Goal: Task Accomplishment & Management: Complete application form

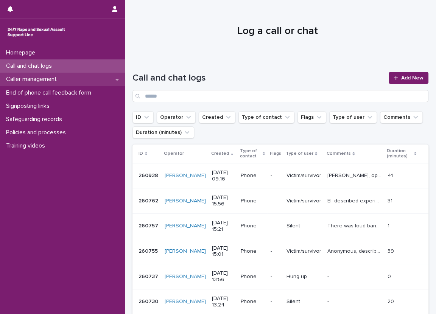
drag, startPoint x: 0, startPoint y: 0, endPoint x: 102, endPoint y: 82, distance: 130.9
click at [102, 82] on div "Caller management" at bounding box center [62, 79] width 125 height 13
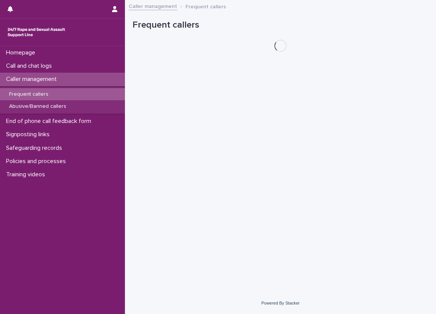
click at [103, 92] on div "Frequent callers" at bounding box center [62, 94] width 125 height 12
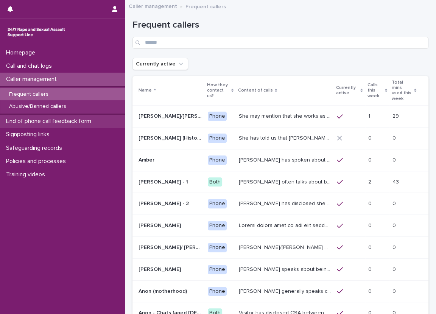
click at [110, 124] on div "End of phone call feedback form" at bounding box center [62, 121] width 125 height 13
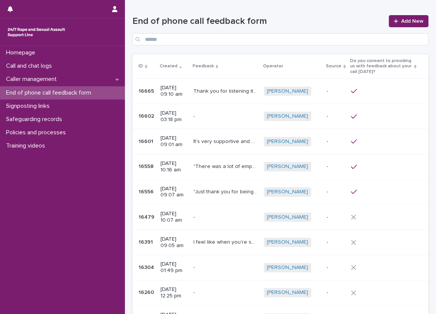
click at [297, 17] on h1 "End of phone call feedback form" at bounding box center [259, 21] width 252 height 11
click at [390, 16] on link "Add New" at bounding box center [409, 21] width 40 height 12
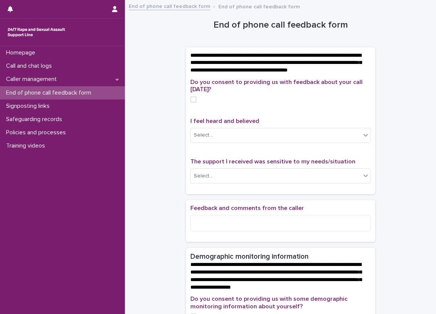
click at [169, 110] on div "**********" at bounding box center [281, 319] width 296 height 628
click at [116, 59] on div "Call and chat logs" at bounding box center [62, 65] width 125 height 13
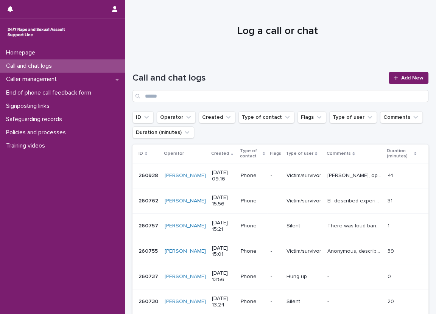
click at [139, 67] on div "Call and chat logs Add New" at bounding box center [281, 84] width 296 height 55
click at [222, 61] on div "Call and chat logs Add New" at bounding box center [281, 84] width 296 height 55
click at [106, 67] on div "Call and chat logs" at bounding box center [62, 65] width 125 height 13
click at [401, 80] on span "Add New" at bounding box center [412, 77] width 22 height 5
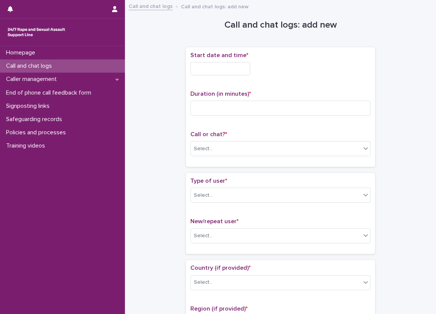
click at [224, 73] on input "text" at bounding box center [220, 68] width 60 height 13
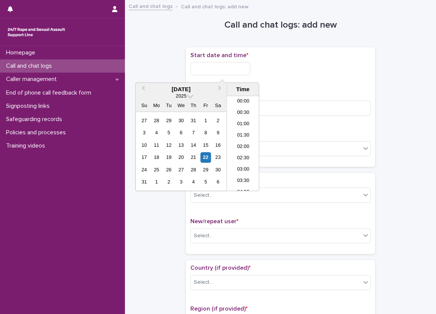
scroll to position [186, 0]
click at [237, 128] on li "09:30" at bounding box center [243, 131] width 32 height 11
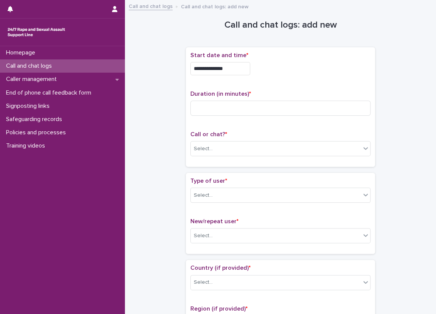
click at [237, 64] on input "**********" at bounding box center [220, 68] width 60 height 13
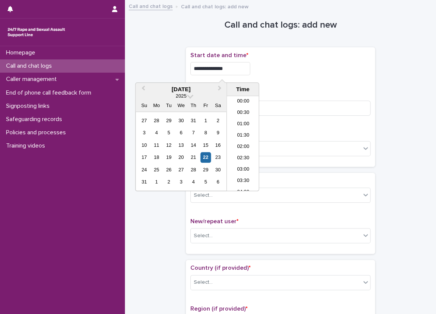
scroll to position [174, 0]
type input "**********"
click at [283, 83] on div "**********" at bounding box center [280, 107] width 180 height 111
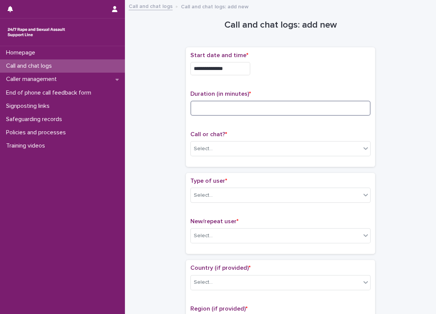
click at [289, 105] on input at bounding box center [280, 108] width 180 height 15
type input "**"
click at [258, 146] on div "Select..." at bounding box center [276, 149] width 170 height 12
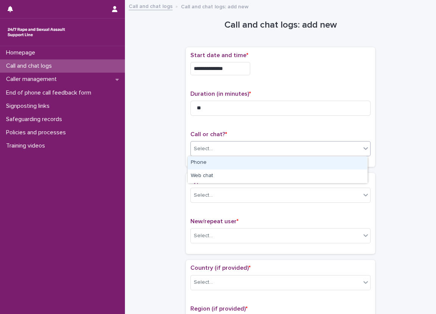
click at [233, 168] on div "Phone" at bounding box center [277, 162] width 179 height 13
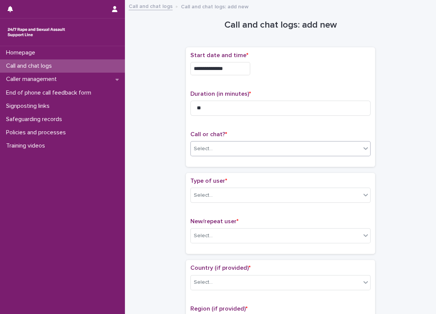
click at [204, 168] on div "**********" at bounding box center [280, 110] width 189 height 126
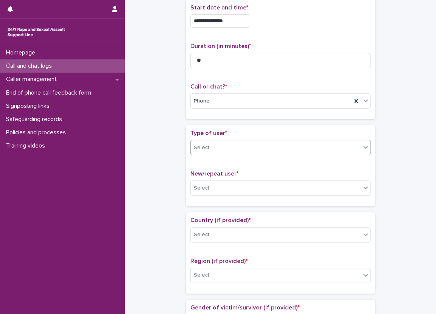
scroll to position [76, 0]
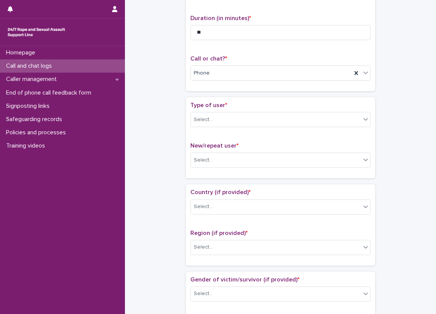
click at [214, 111] on div "Type of user * Select..." at bounding box center [280, 117] width 180 height 31
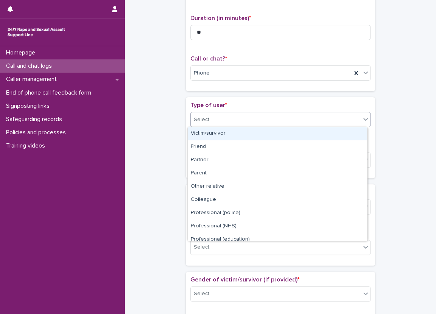
click at [215, 114] on div "Select..." at bounding box center [276, 120] width 170 height 12
click at [210, 139] on div "Victim/survivor" at bounding box center [277, 133] width 179 height 13
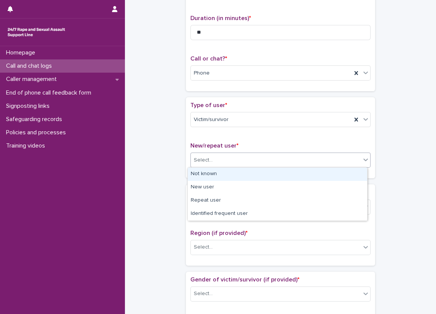
click at [211, 163] on div "Select..." at bounding box center [276, 160] width 170 height 12
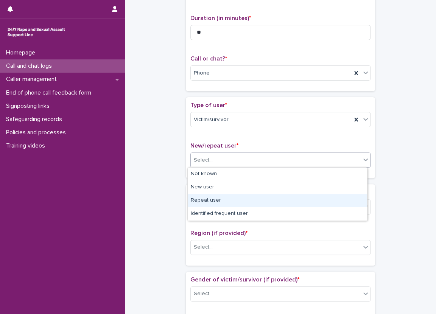
click at [213, 199] on div "Repeat user" at bounding box center [277, 200] width 179 height 13
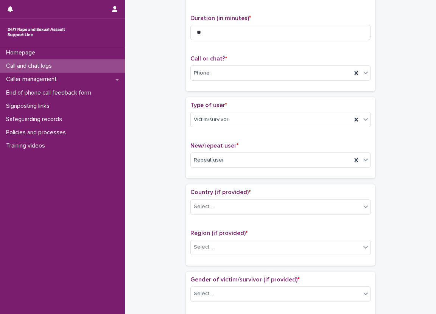
click at [155, 160] on div "**********" at bounding box center [281, 316] width 296 height 774
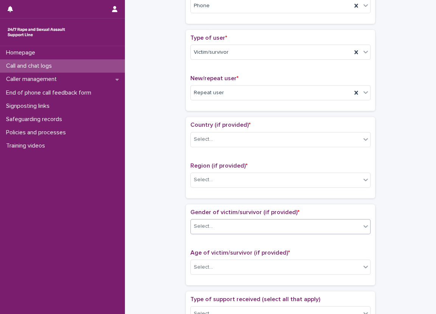
scroll to position [227, 0]
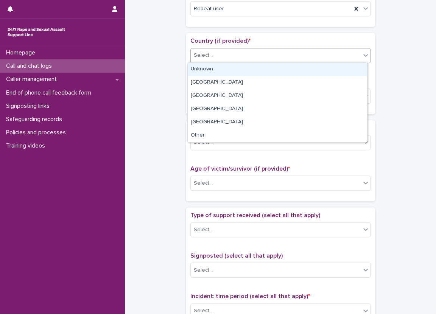
click at [227, 53] on div "Select..." at bounding box center [276, 55] width 170 height 12
click at [225, 68] on div "Unknown" at bounding box center [277, 69] width 179 height 13
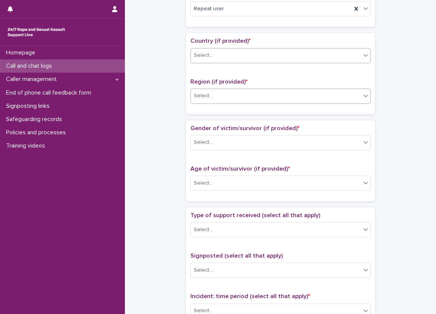
click at [215, 94] on div "Select..." at bounding box center [276, 96] width 170 height 12
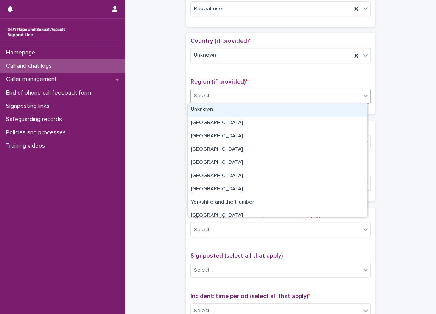
click at [211, 111] on div "Unknown" at bounding box center [277, 109] width 179 height 13
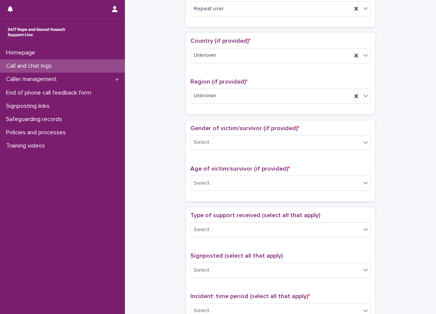
click at [194, 115] on div "Loading... Saving… Country (if provided) * Unknown Region (if provided) * Unkno…" at bounding box center [280, 76] width 189 height 87
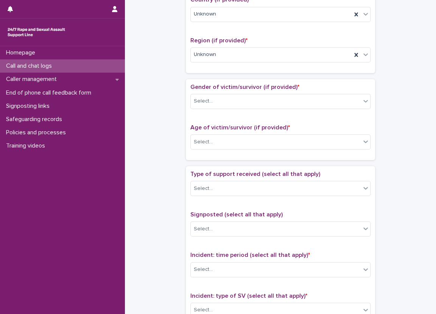
scroll to position [303, 0]
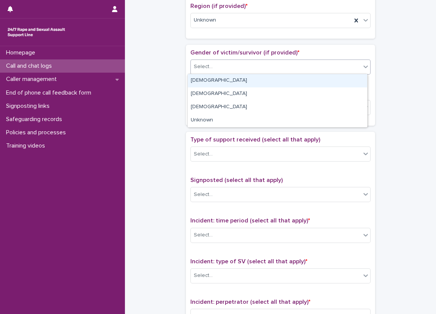
click at [206, 65] on div "Select..." at bounding box center [203, 67] width 19 height 8
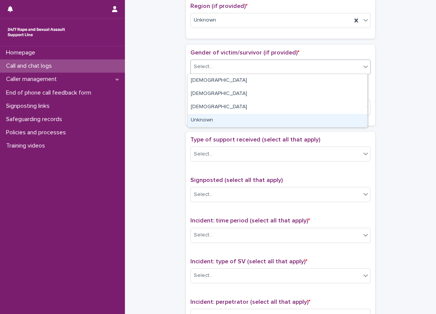
click at [237, 120] on div "Unknown" at bounding box center [277, 120] width 179 height 13
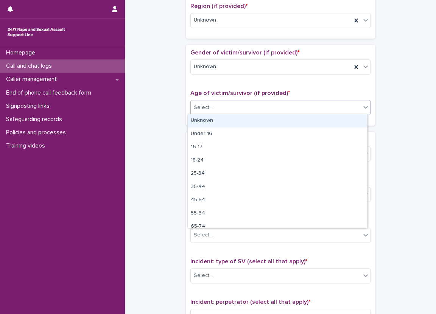
click at [234, 101] on div "Select..." at bounding box center [276, 107] width 170 height 12
click at [228, 118] on div "Unknown" at bounding box center [277, 120] width 179 height 13
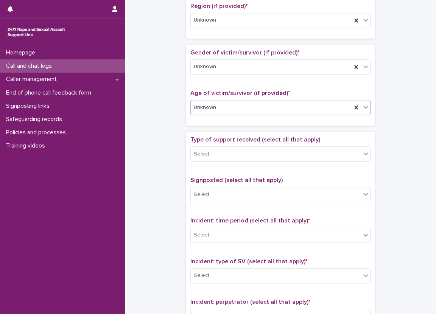
click at [181, 121] on div "**********" at bounding box center [281, 89] width 296 height 774
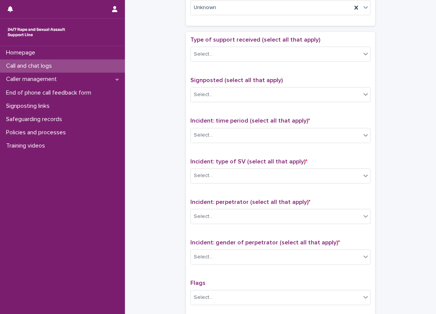
scroll to position [417, 0]
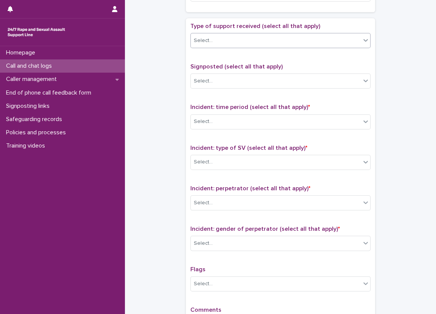
click at [299, 47] on div "Select..." at bounding box center [280, 40] width 180 height 15
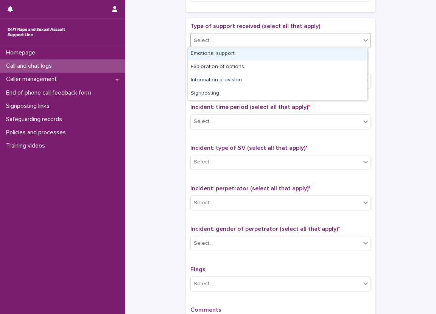
click at [290, 55] on div "Emotional support" at bounding box center [277, 53] width 179 height 13
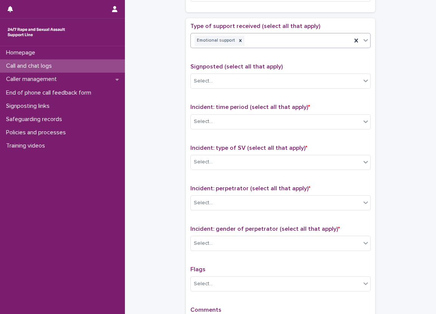
click at [312, 44] on div "Emotional support" at bounding box center [271, 40] width 161 height 13
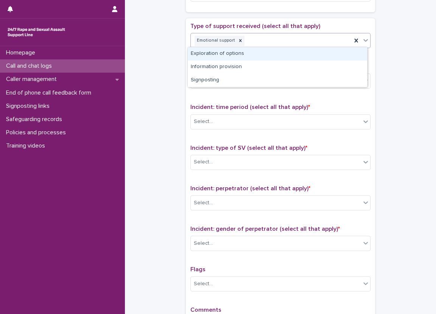
click at [301, 29] on div "Type of support received (select all that apply) option Emotional support, sele…" at bounding box center [280, 38] width 180 height 31
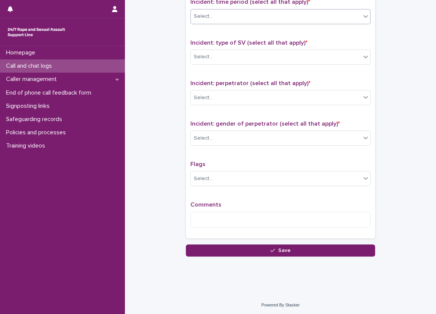
scroll to position [484, 0]
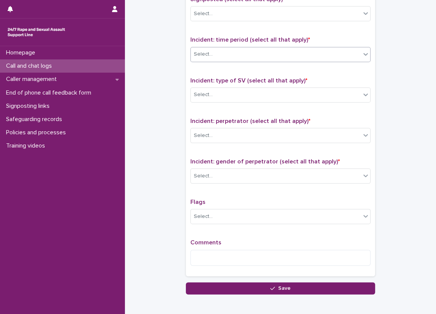
click at [282, 50] on div "Select..." at bounding box center [276, 54] width 170 height 12
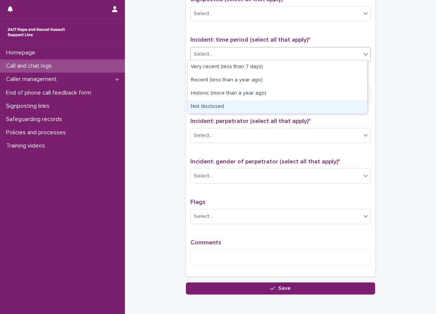
click at [250, 103] on div "Not disclosed" at bounding box center [277, 106] width 179 height 13
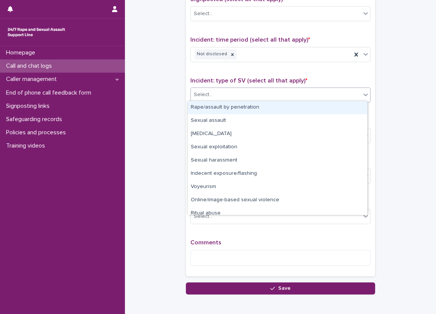
click at [250, 94] on div "Select..." at bounding box center [276, 95] width 170 height 12
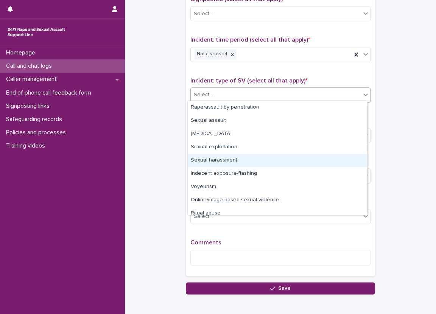
click at [235, 159] on div "Sexual harassment" at bounding box center [277, 160] width 179 height 13
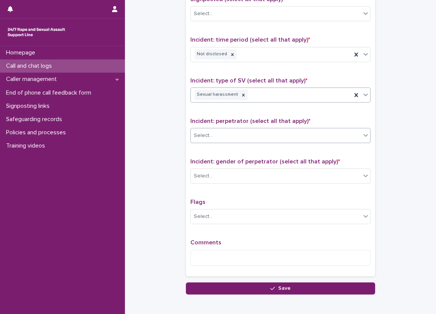
click at [237, 135] on div "Select..." at bounding box center [276, 136] width 170 height 12
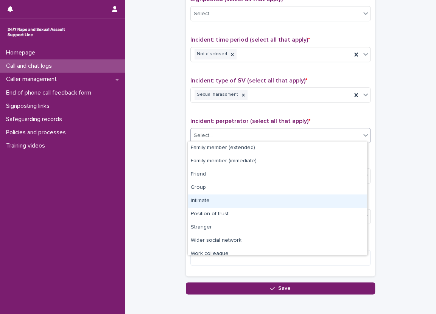
scroll to position [32, 0]
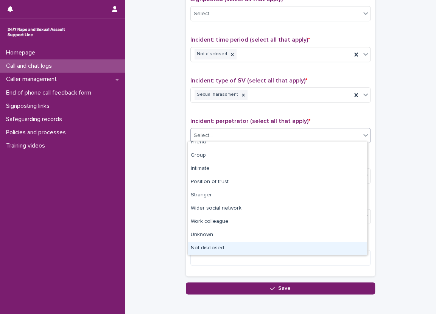
click at [231, 247] on div "Not disclosed" at bounding box center [277, 248] width 179 height 13
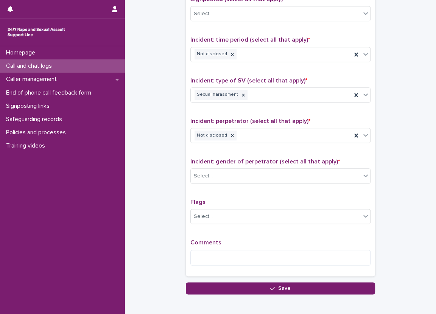
click at [234, 162] on span "Incident: gender of perpetrator (select all that apply) *" at bounding box center [265, 162] width 150 height 6
click at [238, 178] on div "Select..." at bounding box center [276, 176] width 170 height 12
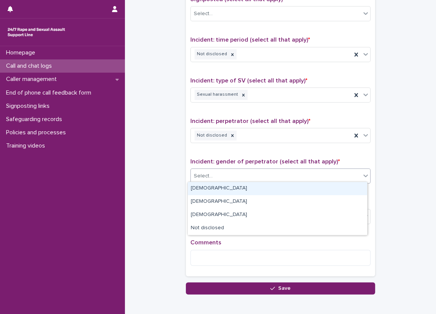
click at [231, 191] on div "[DEMOGRAPHIC_DATA]" at bounding box center [277, 188] width 179 height 13
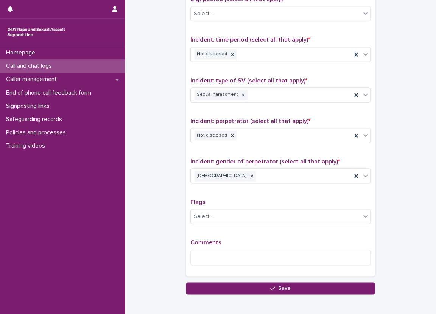
click at [231, 192] on div "Type of support received (select all that apply) Emotional support Signposted (…" at bounding box center [280, 113] width 180 height 317
click at [230, 242] on p "Comments" at bounding box center [280, 242] width 180 height 7
click at [231, 247] on div "Comments" at bounding box center [280, 255] width 180 height 33
click at [231, 259] on textarea at bounding box center [280, 258] width 180 height 16
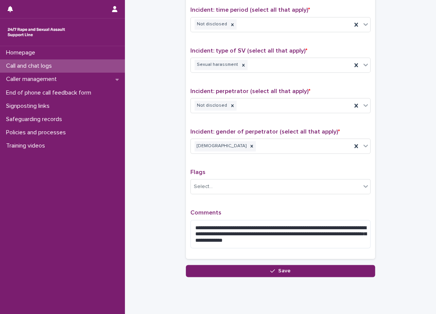
scroll to position [510, 0]
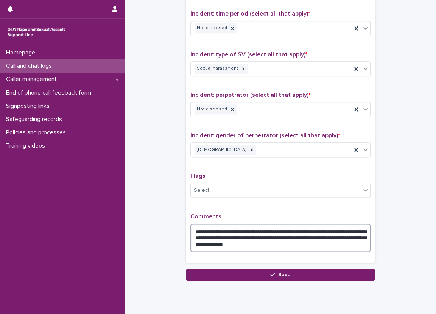
click at [260, 226] on textarea "**********" at bounding box center [280, 238] width 180 height 29
type textarea "**********"
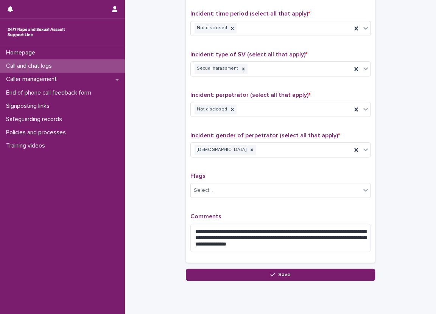
click at [267, 207] on div "**********" at bounding box center [280, 93] width 180 height 329
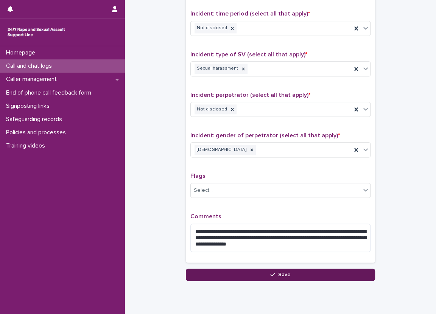
click at [291, 269] on button "Save" at bounding box center [280, 275] width 189 height 12
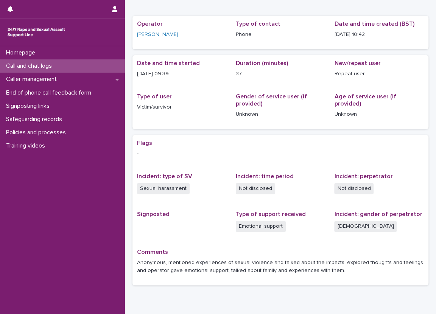
scroll to position [32, 0]
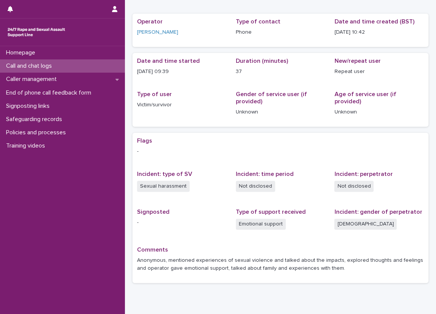
click at [185, 65] on div "Date and time started [DATE] 09:39" at bounding box center [182, 70] width 90 height 24
click at [196, 70] on p "[DATE] 09:39" at bounding box center [182, 72] width 90 height 8
click at [108, 61] on div "Call and chat logs" at bounding box center [62, 65] width 125 height 13
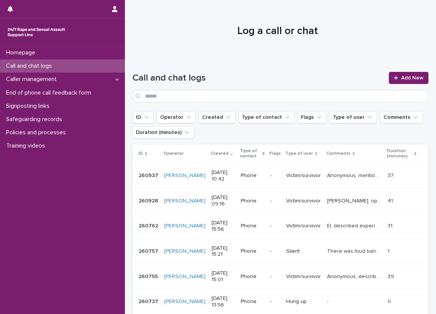
click at [286, 178] on p "Victim/survivor" at bounding box center [303, 176] width 35 height 6
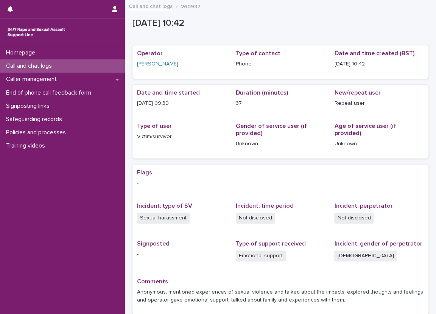
click at [89, 66] on div "Call and chat logs" at bounding box center [62, 65] width 125 height 13
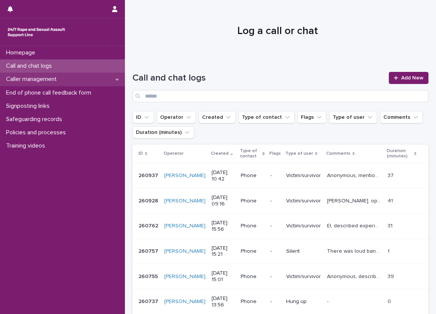
click at [86, 84] on div "Caller management" at bounding box center [62, 79] width 125 height 13
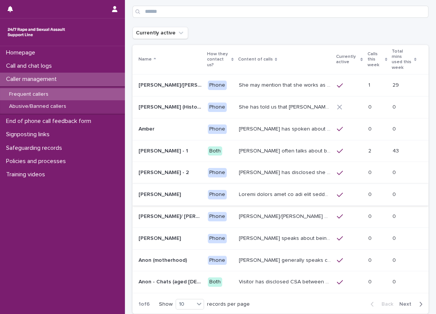
scroll to position [76, 0]
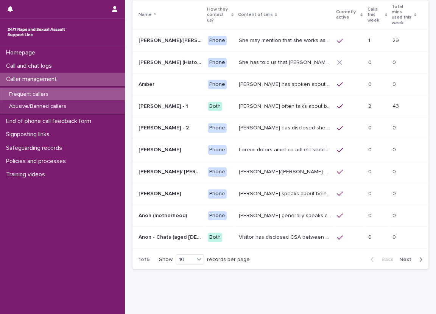
click at [408, 257] on span "Next" at bounding box center [408, 259] width 17 height 5
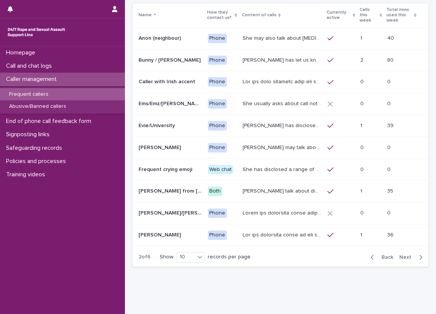
click at [408, 255] on div "Back Next" at bounding box center [397, 257] width 64 height 19
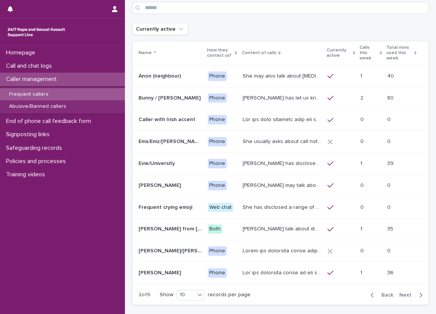
click at [400, 286] on div "Back Next" at bounding box center [397, 295] width 64 height 19
click at [404, 292] on button "Next" at bounding box center [412, 295] width 32 height 7
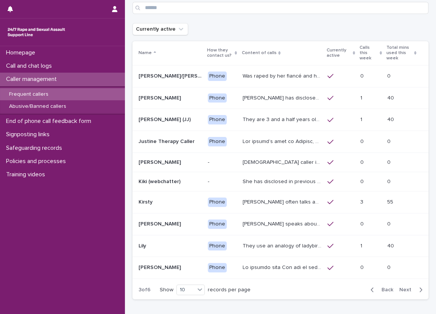
click at [397, 296] on div "Back Next" at bounding box center [397, 290] width 64 height 19
click at [407, 287] on span "Next" at bounding box center [408, 289] width 17 height 5
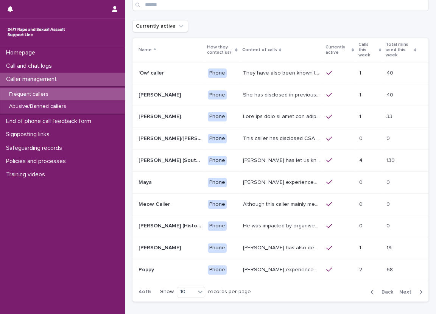
click at [275, 135] on p "This caller has disclosed CSA perpetrated by father and sometimes will say thin…" at bounding box center [282, 138] width 79 height 8
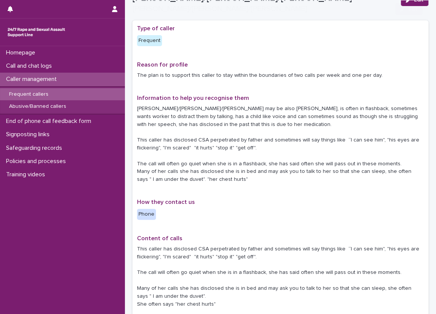
scroll to position [38, 0]
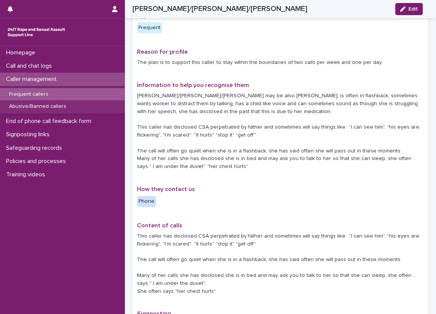
click at [293, 57] on div "The plan is to support this caller to stay within the boundaries of two calls p…" at bounding box center [280, 61] width 287 height 9
click at [289, 47] on div "Type of caller Frequent Reason for profile The plan is to support this caller t…" at bounding box center [280, 230] width 287 height 437
click at [81, 140] on div "Signposting links" at bounding box center [62, 134] width 125 height 13
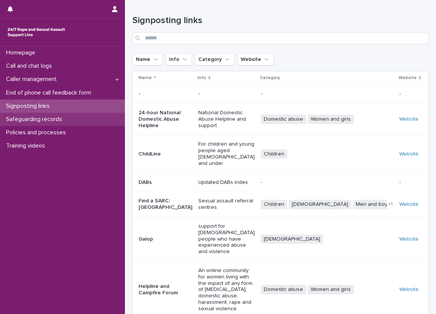
click at [77, 125] on div "Safeguarding records" at bounding box center [62, 119] width 125 height 13
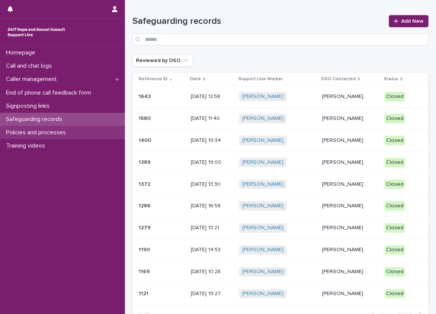
click at [77, 130] on div "Policies and processes" at bounding box center [62, 132] width 125 height 13
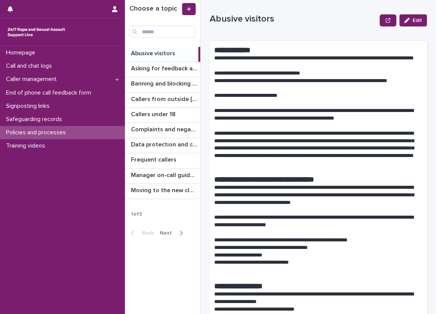
click at [182, 231] on button "Next" at bounding box center [173, 233] width 32 height 7
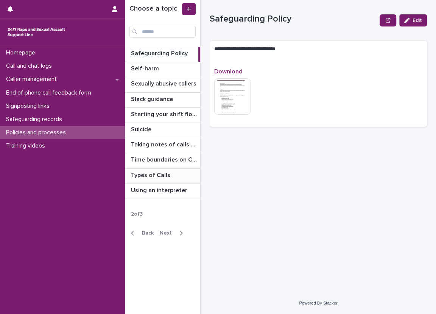
click at [162, 177] on p "Types of Calls" at bounding box center [151, 174] width 41 height 9
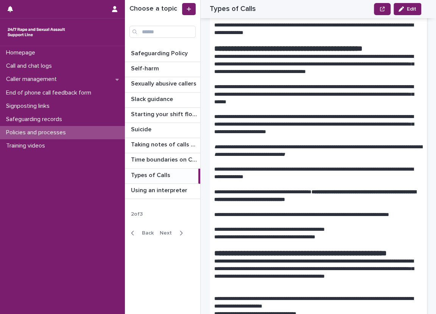
scroll to position [454, 0]
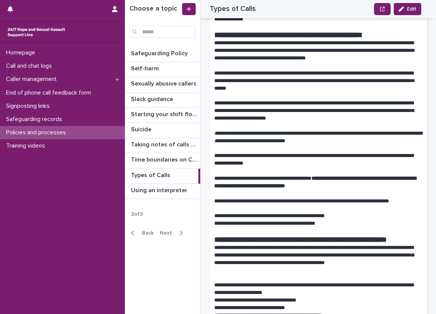
click at [208, 190] on div "**********" at bounding box center [280, 157] width 311 height 314
click at [109, 58] on div "Homepage" at bounding box center [62, 52] width 125 height 13
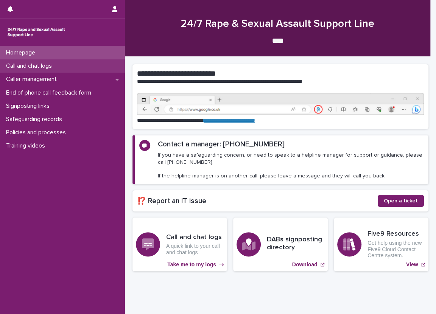
click at [108, 64] on div "Call and chat logs" at bounding box center [62, 65] width 125 height 13
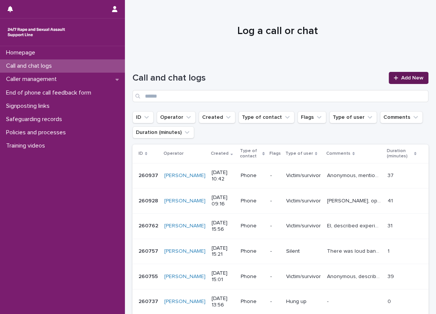
click at [401, 77] on span "Add New" at bounding box center [412, 77] width 22 height 5
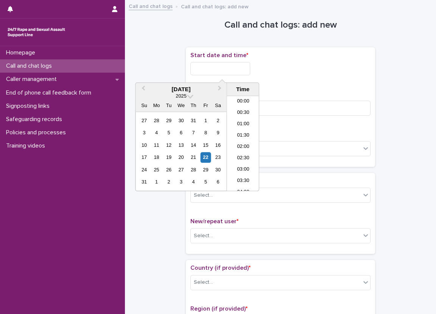
click at [214, 70] on input "text" at bounding box center [220, 68] width 60 height 13
click at [236, 131] on li "10:30" at bounding box center [243, 131] width 32 height 11
click at [247, 69] on input "**********" at bounding box center [220, 68] width 60 height 13
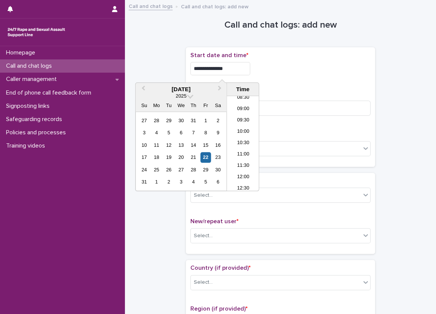
type input "**********"
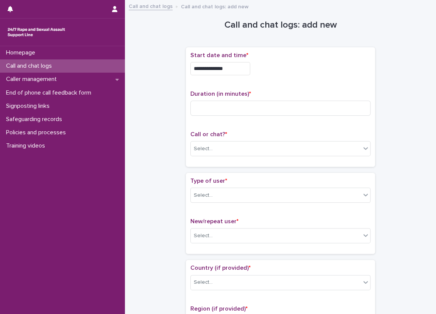
click at [325, 93] on p "Duration (in minutes) *" at bounding box center [280, 94] width 180 height 7
click at [323, 108] on input at bounding box center [280, 108] width 180 height 15
type input "**"
click at [308, 153] on div "Select..." at bounding box center [276, 149] width 170 height 12
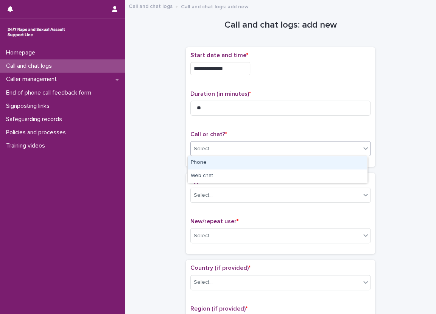
click at [280, 169] on div "Phone" at bounding box center [277, 162] width 179 height 13
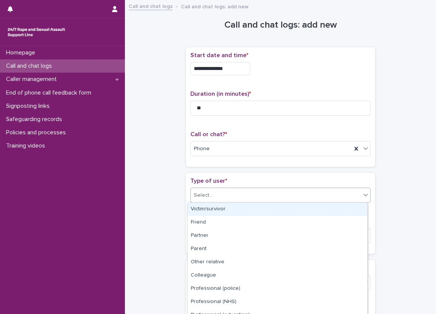
click at [234, 201] on div "Select..." at bounding box center [276, 195] width 170 height 12
click at [226, 206] on div "Victim/survivor" at bounding box center [277, 209] width 179 height 13
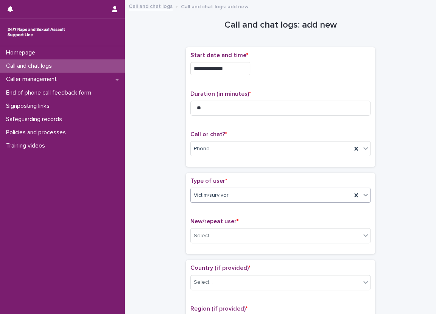
scroll to position [114, 0]
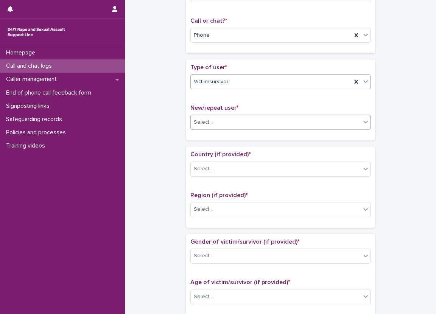
click at [266, 121] on div "Select..." at bounding box center [276, 122] width 170 height 12
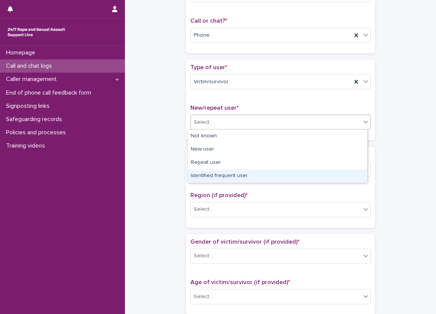
click at [239, 180] on div "Identified frequent user" at bounding box center [277, 176] width 179 height 13
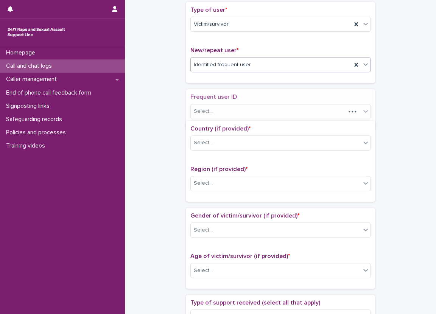
scroll to position [175, 0]
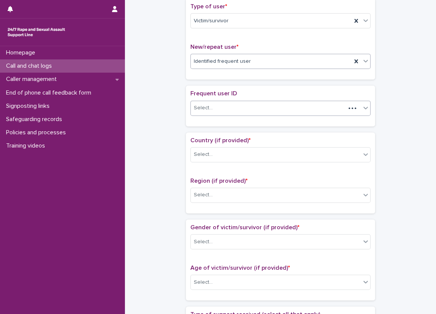
click at [229, 112] on div "Select..." at bounding box center [268, 108] width 155 height 12
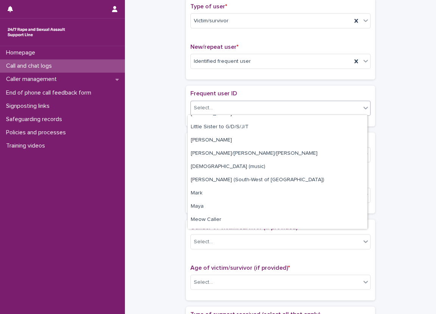
scroll to position [795, 0]
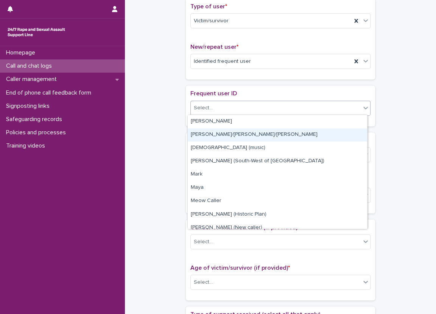
click at [233, 137] on div "[PERSON_NAME]/[PERSON_NAME]/[PERSON_NAME]" at bounding box center [277, 134] width 179 height 13
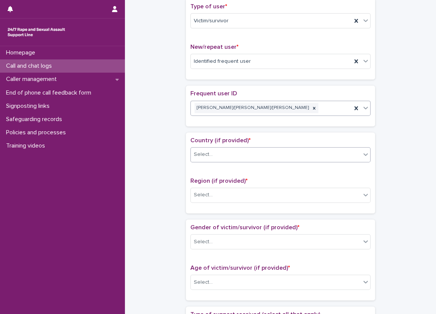
click at [227, 151] on div "Select..." at bounding box center [276, 154] width 170 height 12
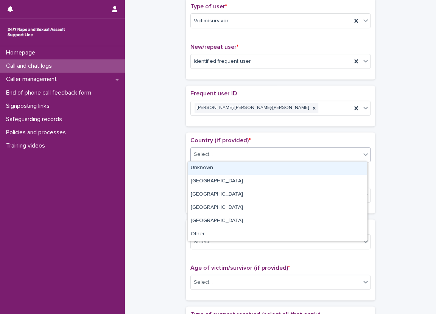
click at [225, 170] on div "Unknown" at bounding box center [277, 168] width 179 height 13
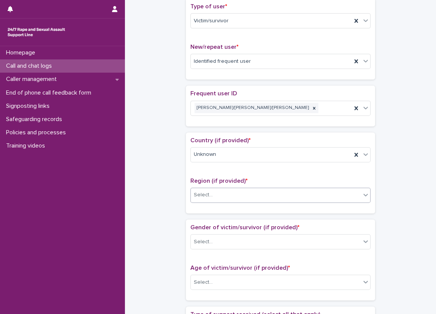
click at [224, 202] on div "Region (if provided) * Select..." at bounding box center [280, 193] width 180 height 31
click at [223, 200] on div "Select..." at bounding box center [276, 195] width 170 height 12
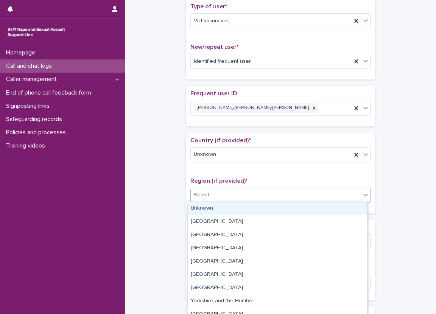
click at [222, 210] on div "Unknown" at bounding box center [277, 208] width 179 height 13
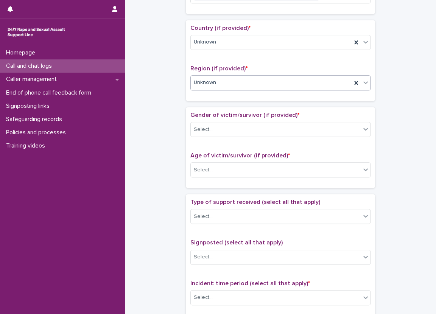
scroll to position [288, 0]
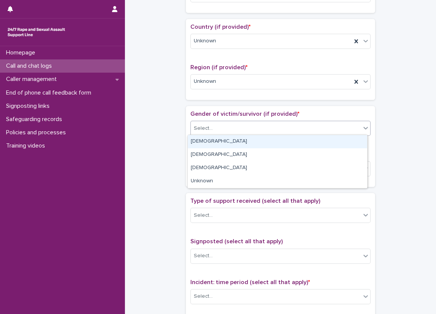
click at [231, 129] on div "Select..." at bounding box center [276, 128] width 170 height 12
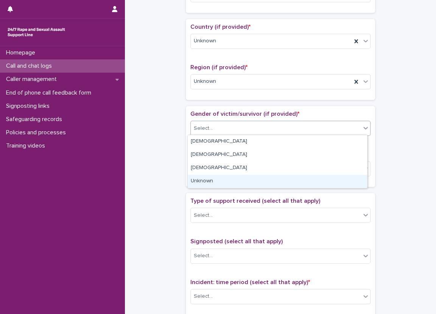
click at [227, 180] on div "Unknown" at bounding box center [277, 181] width 179 height 13
click at [227, 169] on div "Select..." at bounding box center [276, 169] width 170 height 12
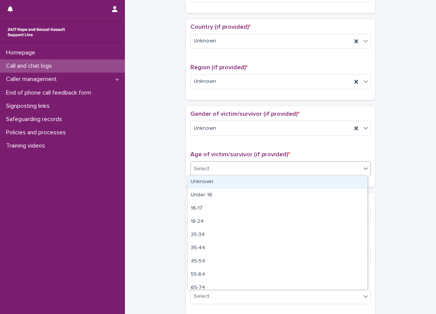
click at [228, 180] on div "Unknown" at bounding box center [277, 182] width 179 height 13
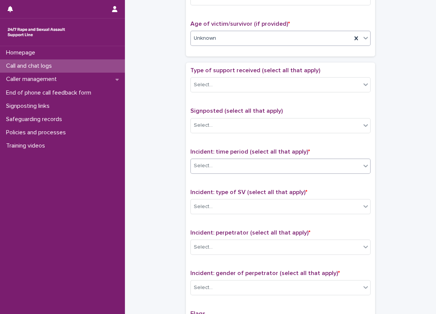
scroll to position [478, 0]
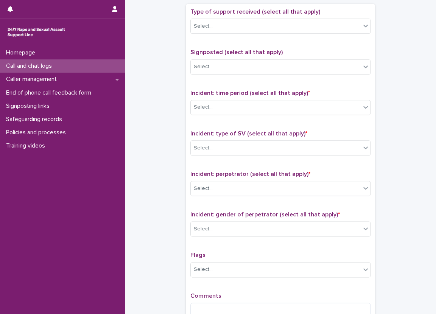
click at [217, 12] on span "Type of support received (select all that apply)" at bounding box center [255, 12] width 130 height 6
click at [218, 15] on div "Type of support received (select all that apply) Select..." at bounding box center [280, 23] width 180 height 31
click at [220, 20] on div "Select..." at bounding box center [276, 26] width 170 height 12
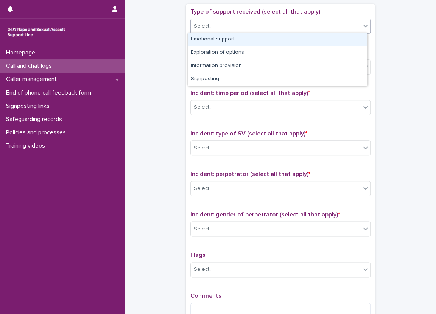
click at [218, 32] on div "Select..." at bounding box center [280, 26] width 180 height 15
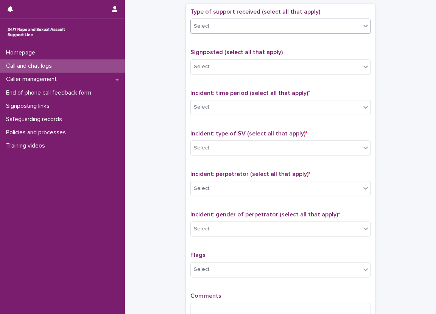
click at [220, 30] on div "Select..." at bounding box center [276, 26] width 170 height 12
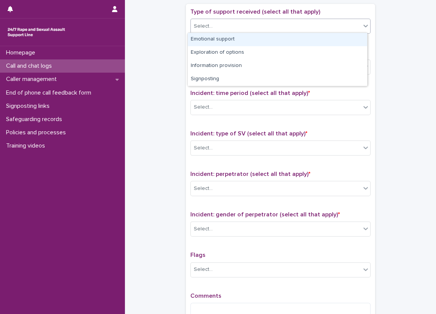
click at [213, 42] on div "Emotional support" at bounding box center [277, 39] width 179 height 13
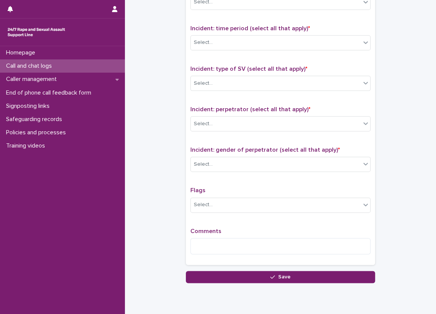
scroll to position [553, 0]
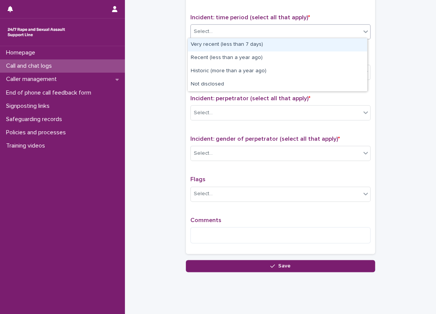
click at [223, 31] on div "Select..." at bounding box center [276, 31] width 170 height 12
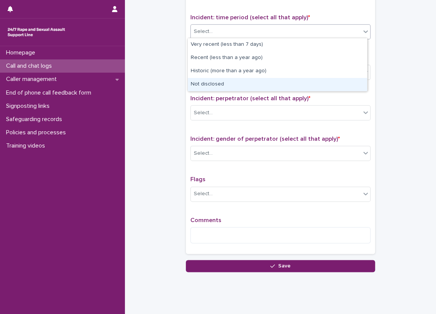
click at [214, 82] on div "Not disclosed" at bounding box center [277, 84] width 179 height 13
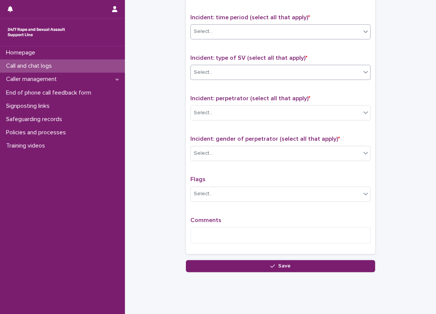
click at [213, 74] on div "Select..." at bounding box center [276, 72] width 170 height 12
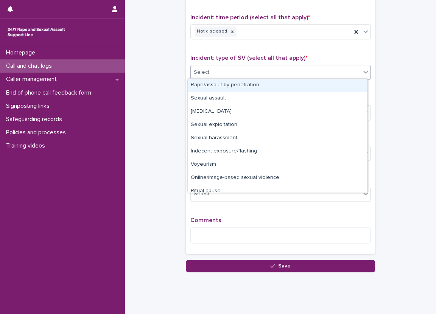
click at [220, 82] on div "Rape/assault by penetration" at bounding box center [277, 85] width 179 height 13
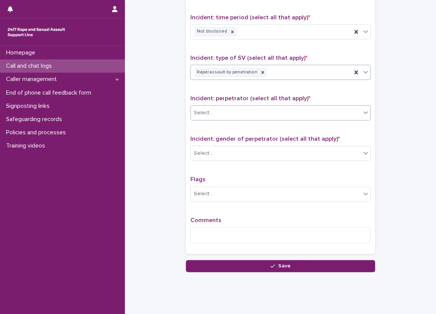
click at [217, 112] on div "Select..." at bounding box center [276, 113] width 170 height 12
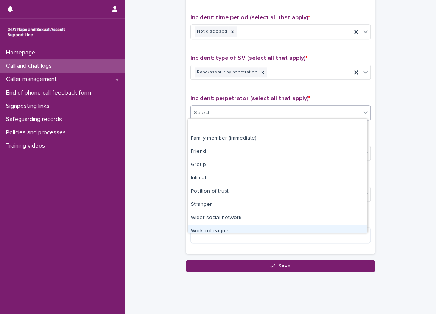
scroll to position [32, 0]
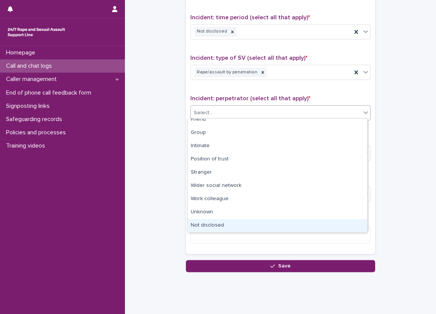
click at [217, 227] on div "Not disclosed" at bounding box center [277, 225] width 179 height 13
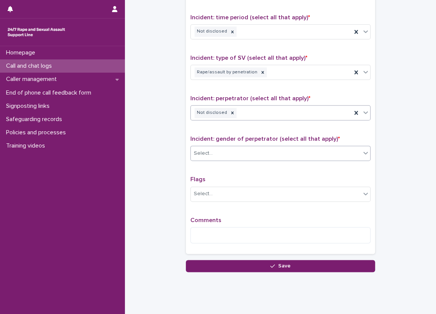
click at [227, 152] on div "Select..." at bounding box center [276, 153] width 170 height 12
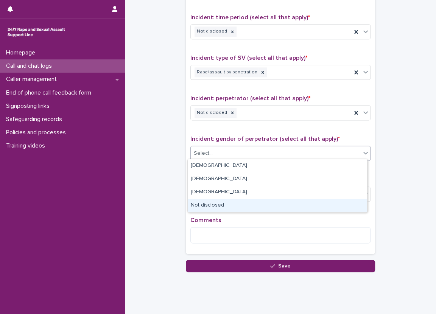
click at [223, 203] on div "Not disclosed" at bounding box center [277, 205] width 179 height 13
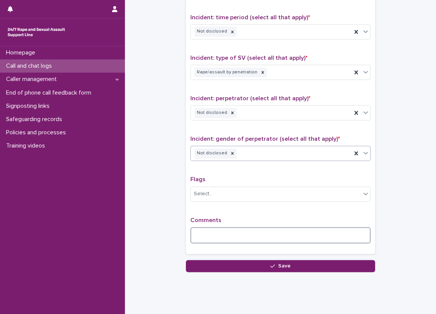
click at [226, 235] on textarea at bounding box center [280, 235] width 180 height 16
click at [211, 198] on div "Select..." at bounding box center [276, 194] width 170 height 12
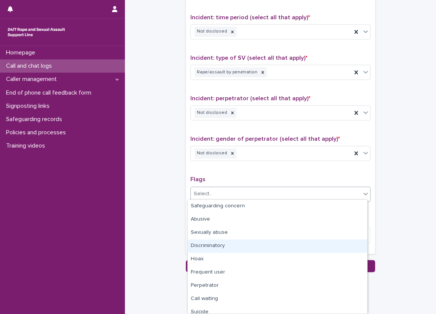
scroll to position [38, 0]
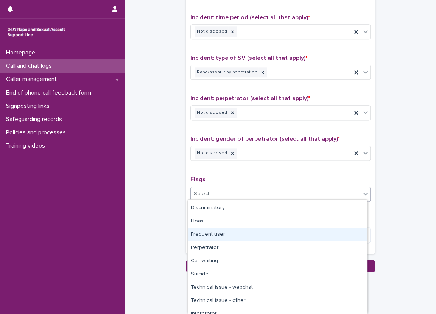
click at [216, 231] on div "Frequent user" at bounding box center [277, 234] width 179 height 13
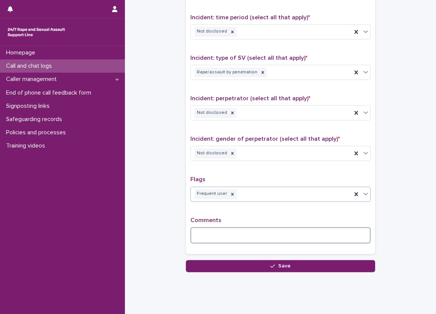
click at [217, 228] on textarea at bounding box center [280, 235] width 180 height 16
click at [254, 234] on textarea "*****" at bounding box center [280, 235] width 180 height 16
paste textarea "**********"
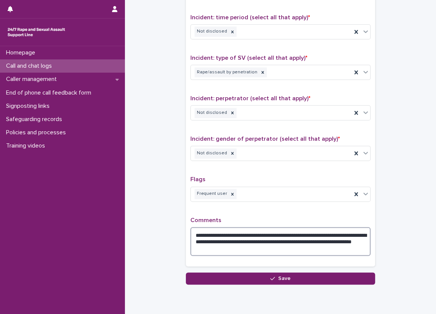
click at [204, 231] on textarea "**********" at bounding box center [280, 241] width 180 height 29
drag, startPoint x: 207, startPoint y: 229, endPoint x: 220, endPoint y: 225, distance: 13.9
click at [220, 227] on textarea "**********" at bounding box center [280, 241] width 180 height 29
click at [261, 232] on textarea "**********" at bounding box center [280, 241] width 180 height 29
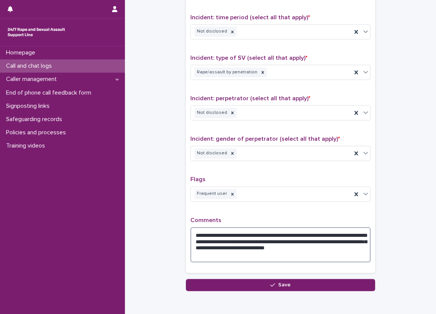
type textarea "**********"
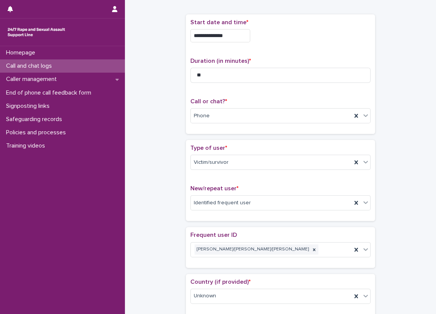
scroll to position [48, 0]
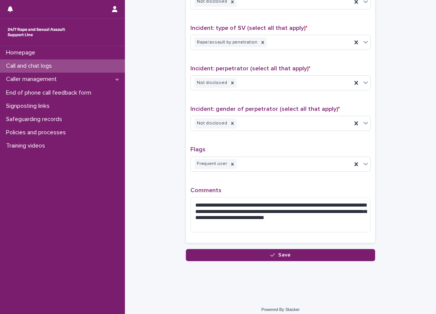
scroll to position [587, 0]
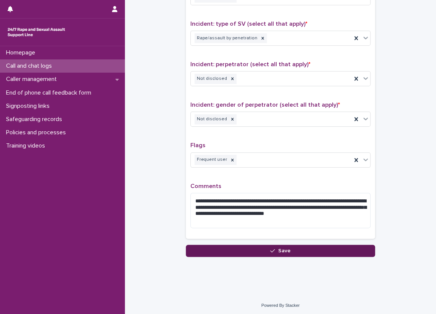
click at [217, 254] on button "Save" at bounding box center [280, 251] width 189 height 12
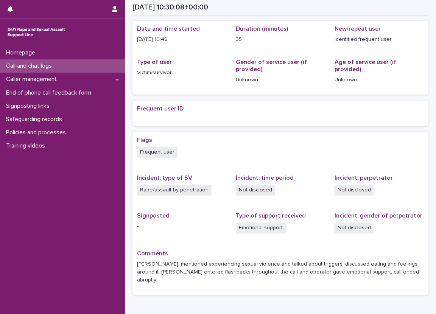
scroll to position [76, 0]
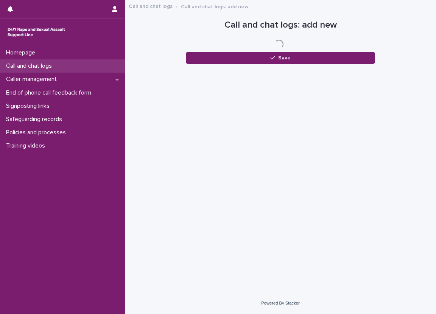
drag, startPoint x: 0, startPoint y: 0, endPoint x: 88, endPoint y: 71, distance: 113.1
click at [88, 71] on div "Call and chat logs" at bounding box center [62, 65] width 125 height 13
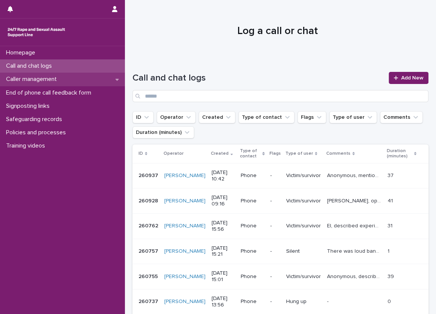
click at [84, 80] on div "Caller management" at bounding box center [62, 79] width 125 height 13
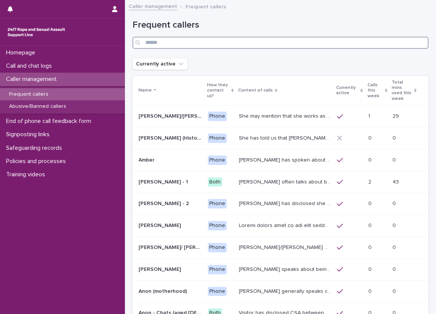
click at [211, 44] on input "Search" at bounding box center [281, 43] width 296 height 12
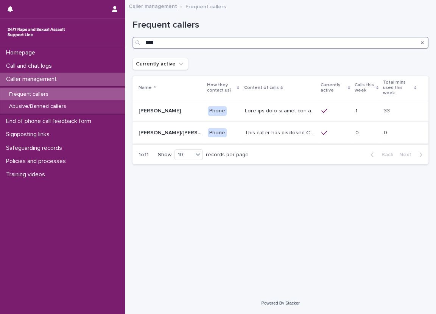
type input "****"
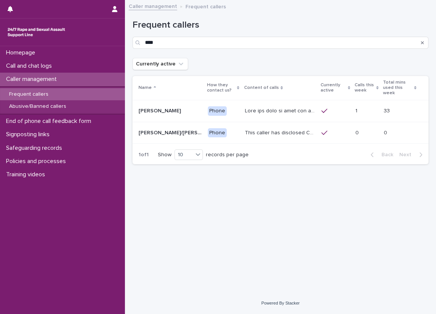
click at [157, 122] on td "Lucy/Sarah/Emma Flashback Lucy/Sarah/Emma Flashback" at bounding box center [169, 133] width 72 height 22
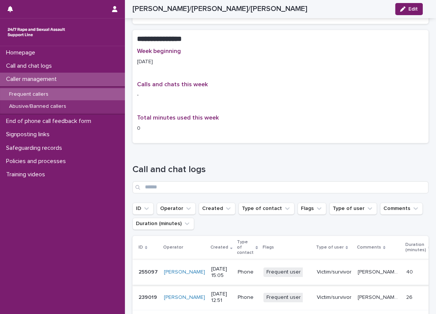
scroll to position [568, 0]
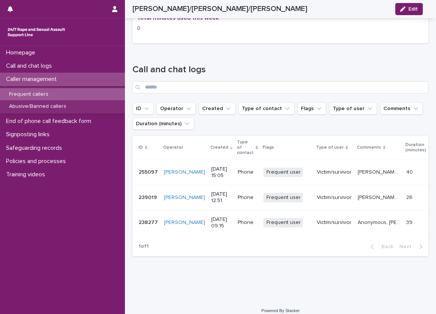
click at [355, 208] on td "Leah, mentioned experiences and triggers, mentioned eating and feelings around …" at bounding box center [379, 197] width 48 height 25
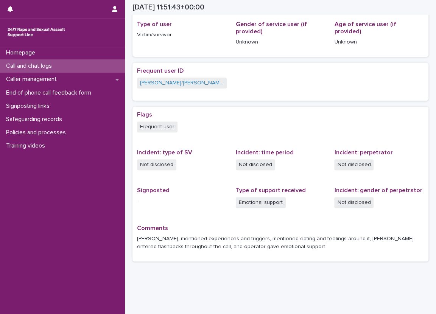
scroll to position [108, 0]
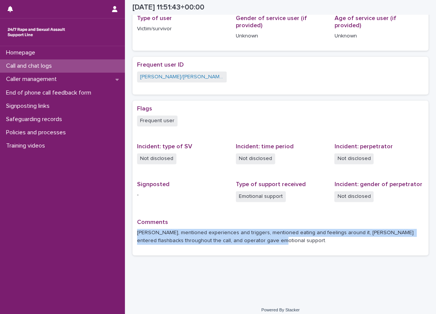
drag, startPoint x: 253, startPoint y: 239, endPoint x: 137, endPoint y: 230, distance: 115.9
click at [137, 230] on p "[PERSON_NAME], mentioned experiences and triggers, mentioned eating and feeling…" at bounding box center [280, 237] width 287 height 16
copy p "[PERSON_NAME], mentioned experiences and triggers, mentioned eating and feeling…"
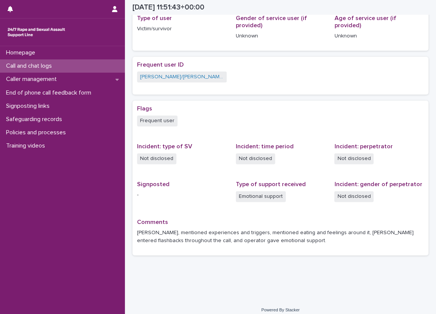
click at [156, 179] on div "Flags Frequent user Incident: type of SV Not disclosed Incident: time period No…" at bounding box center [280, 178] width 287 height 146
click at [92, 69] on div "Call and chat logs" at bounding box center [62, 65] width 125 height 13
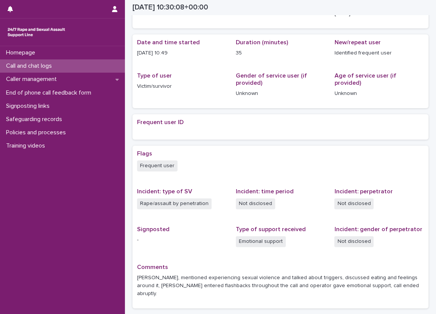
scroll to position [38, 0]
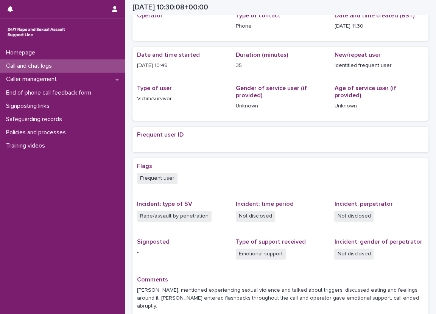
drag, startPoint x: 177, startPoint y: 67, endPoint x: 136, endPoint y: 70, distance: 41.8
click at [136, 70] on div "Date and time started 22/8/2025 10:49 Duration (minutes) 35 New/repeat user Ide…" at bounding box center [281, 84] width 296 height 74
copy p "[DATE] 10:49"
click at [147, 72] on div "Date and time started 22/8/2025 10:49" at bounding box center [182, 64] width 90 height 24
click at [110, 79] on div "Caller management" at bounding box center [62, 79] width 125 height 13
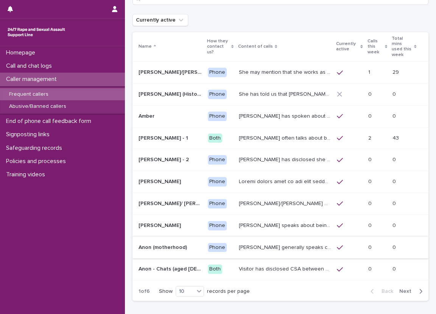
scroll to position [89, 0]
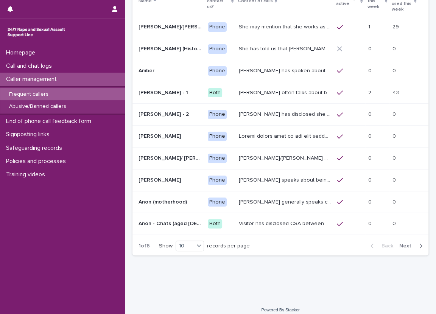
click at [400, 243] on span "Next" at bounding box center [408, 245] width 17 height 5
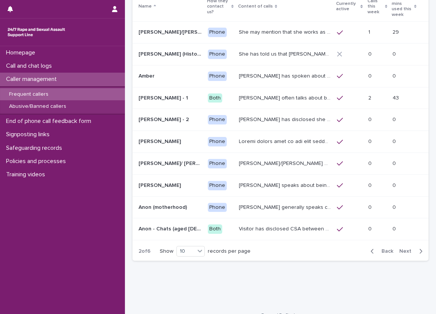
click at [400, 249] on span "Next" at bounding box center [408, 251] width 17 height 5
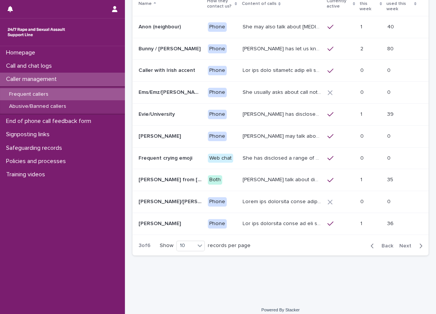
scroll to position [84, 0]
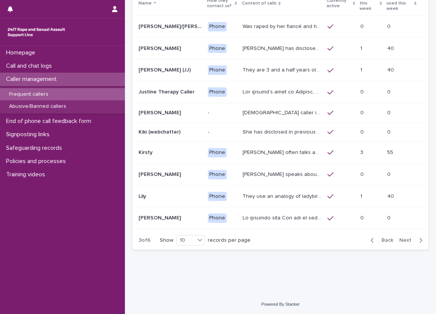
click at [400, 240] on span "Next" at bounding box center [408, 240] width 17 height 5
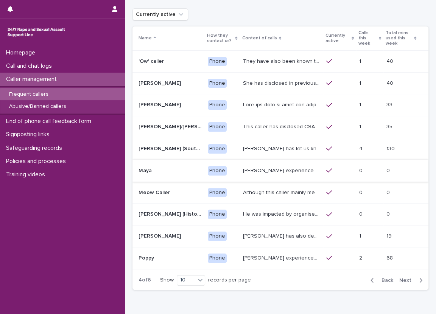
scroll to position [49, 0]
click at [98, 68] on div "Call and chat logs" at bounding box center [62, 65] width 125 height 13
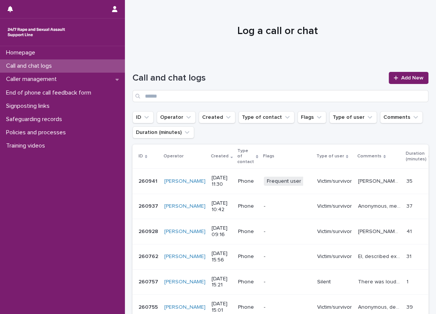
click at [317, 178] on p "Victim/survivor" at bounding box center [334, 181] width 35 height 6
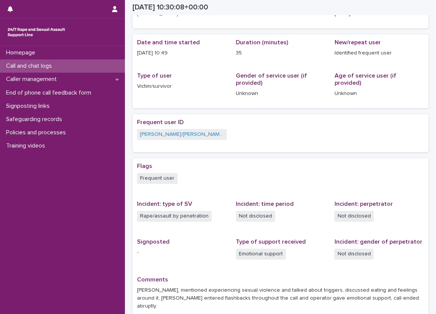
scroll to position [38, 0]
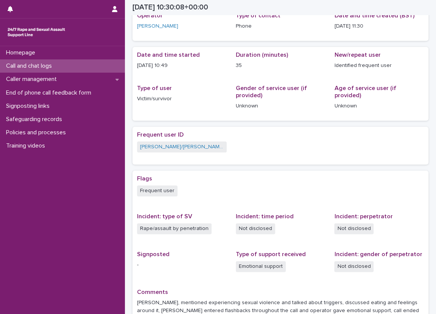
click at [125, 121] on div "Loading... Saving… Loading... Saving… 2025-08-22 10:30:08+00:00 22/8/2025 11:30…" at bounding box center [280, 172] width 311 height 411
click at [127, 120] on div "Loading... Saving… Loading... Saving… 2025-08-22 10:30:08+00:00 22/8/2025 11:30…" at bounding box center [280, 172] width 311 height 411
click at [126, 43] on div "Loading... Saving… Loading... Saving… 2025-08-22 10:30:08+00:00 22/8/2025 11:30…" at bounding box center [280, 172] width 311 height 411
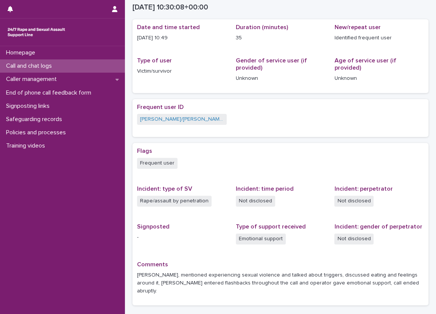
scroll to position [114, 0]
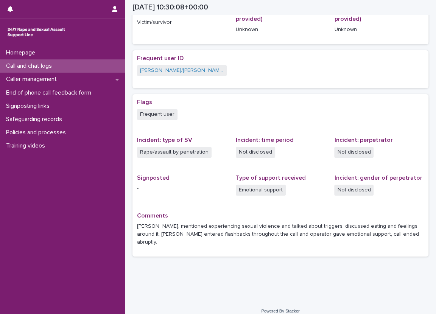
click at [213, 150] on div "Rape/assault by penetration" at bounding box center [182, 153] width 90 height 12
click at [238, 107] on div "Flags Frequent user" at bounding box center [280, 113] width 287 height 29
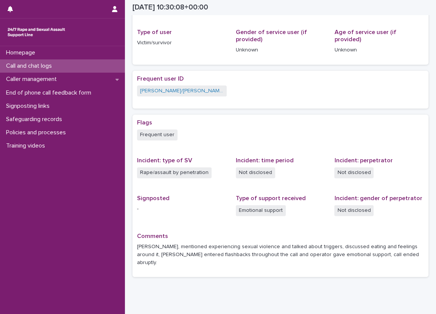
scroll to position [76, 0]
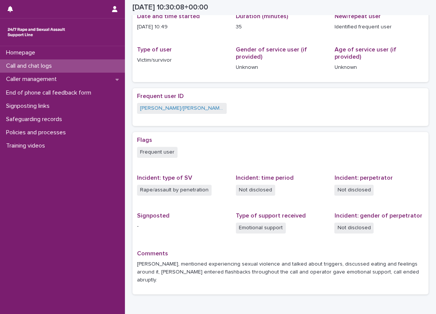
click at [218, 120] on div "Frequent user ID Lucy/Sarah/Emma Flashback" at bounding box center [182, 107] width 90 height 29
drag, startPoint x: 177, startPoint y: 25, endPoint x: 137, endPoint y: 23, distance: 39.8
click at [137, 23] on p "[DATE] 10:49" at bounding box center [182, 27] width 90 height 8
copy p "[DATE] 10:49"
click at [182, 159] on div "Frequent user" at bounding box center [280, 153] width 287 height 12
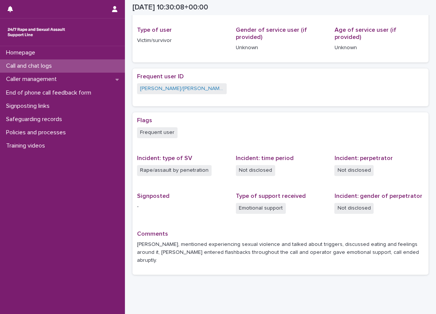
scroll to position [114, 0]
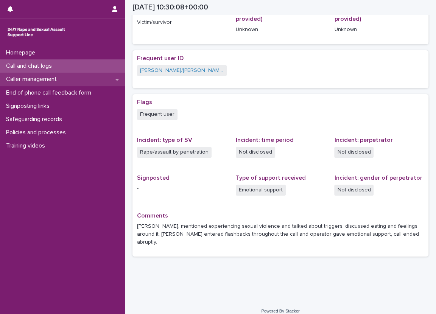
click at [54, 79] on p "Caller management" at bounding box center [33, 79] width 60 height 7
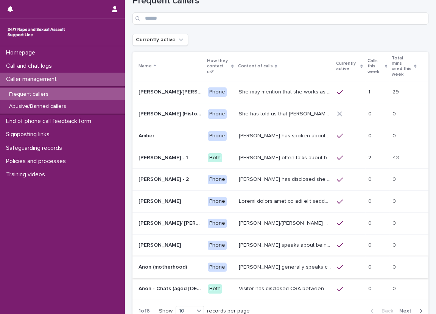
scroll to position [38, 0]
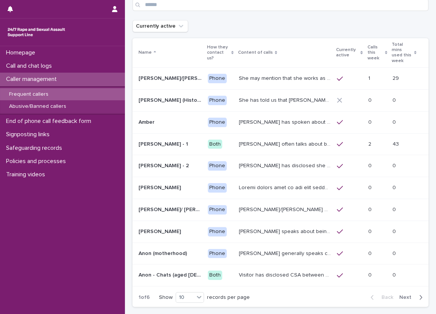
click at [407, 294] on button "Next" at bounding box center [412, 297] width 32 height 7
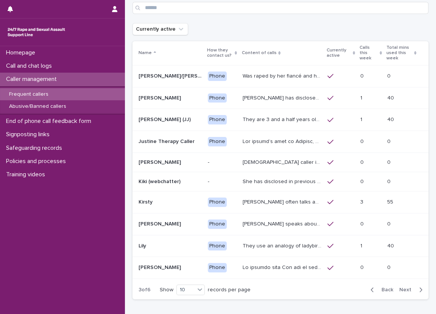
click at [407, 287] on span "Next" at bounding box center [408, 289] width 17 height 5
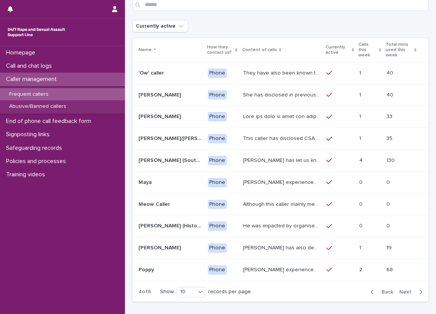
click at [278, 135] on p "This caller has disclosed CSA perpetrated by father and sometimes will say thin…" at bounding box center [282, 138] width 79 height 8
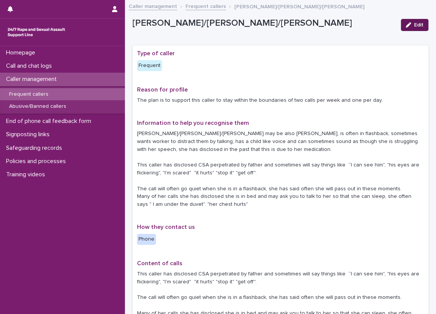
click at [414, 23] on span "Edit" at bounding box center [418, 24] width 9 height 5
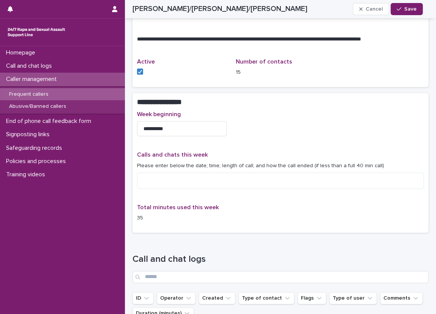
scroll to position [417, 0]
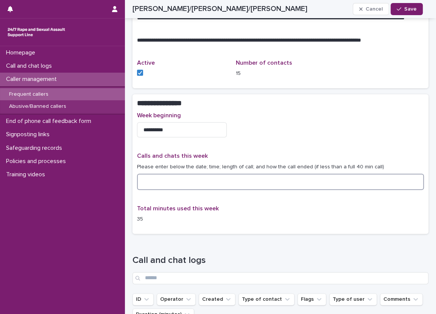
click at [234, 183] on textarea at bounding box center [280, 182] width 287 height 16
paste textarea "**********"
type textarea "**********"
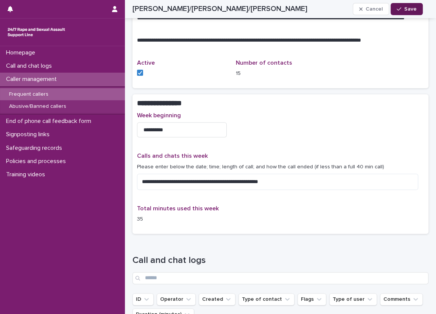
click at [408, 11] on span "Save" at bounding box center [410, 8] width 12 height 5
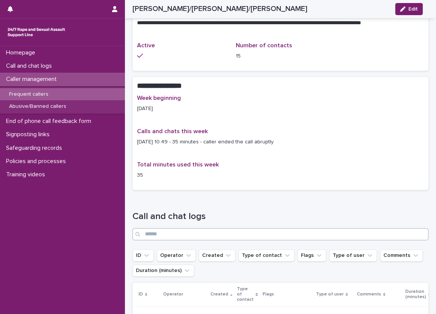
scroll to position [397, 0]
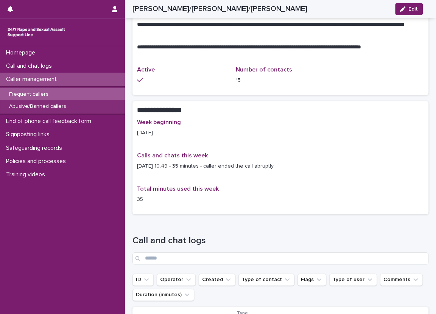
click at [286, 136] on div "Week beginning 18/08/2025 Calls and chats this week 22/8/2025 10:49 - 35 minute…" at bounding box center [280, 164] width 287 height 91
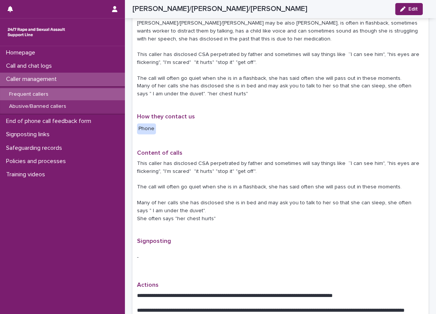
scroll to position [94, 0]
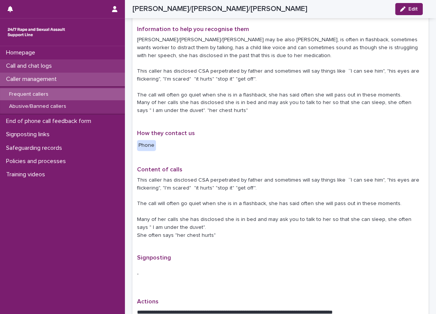
click at [69, 60] on div "Call and chat logs" at bounding box center [62, 65] width 125 height 13
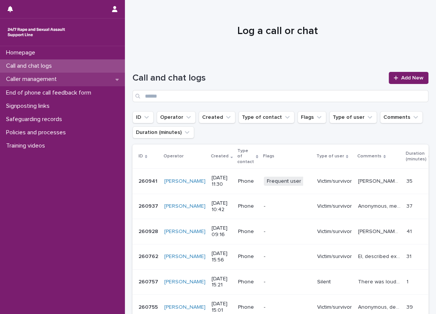
click at [90, 80] on div "Caller management" at bounding box center [62, 79] width 125 height 13
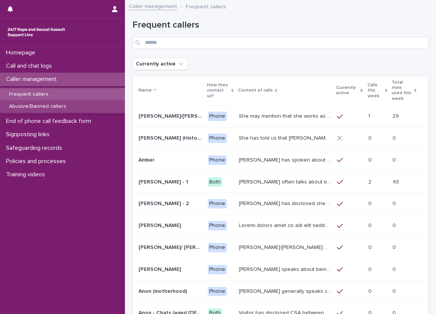
click at [95, 103] on div "Abusive/Banned callers" at bounding box center [62, 106] width 125 height 12
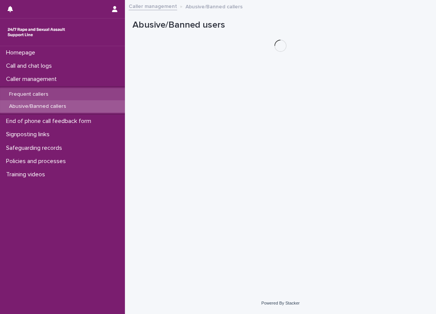
click at [91, 94] on div "Frequent callers" at bounding box center [62, 94] width 125 height 12
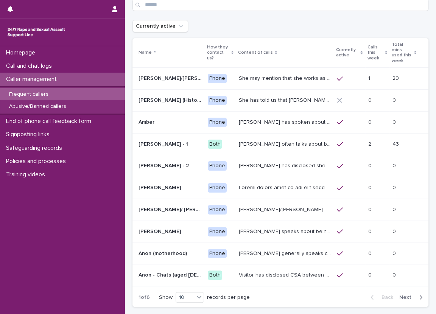
click at [419, 294] on icon "button" at bounding box center [420, 297] width 3 height 7
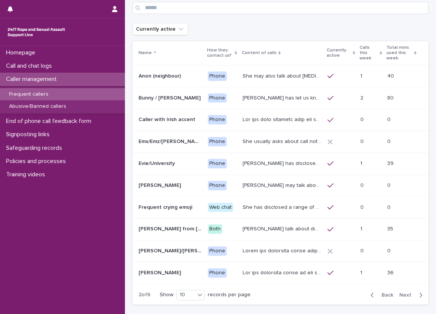
click at [419, 292] on icon "button" at bounding box center [420, 295] width 3 height 7
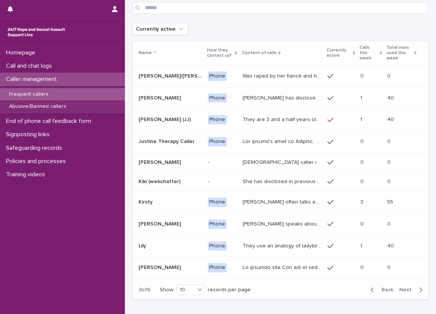
scroll to position [35, 0]
click at [419, 290] on icon "button" at bounding box center [420, 290] width 3 height 7
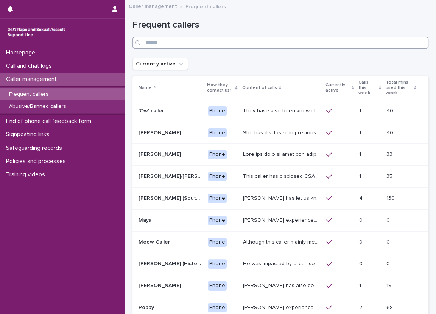
click at [248, 46] on input "Search" at bounding box center [281, 43] width 296 height 12
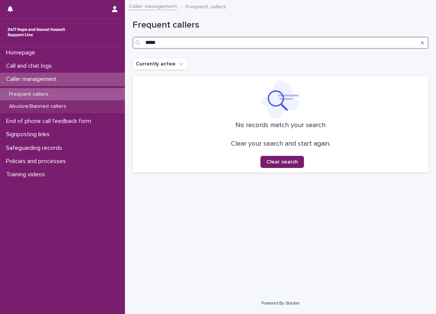
type input "*****"
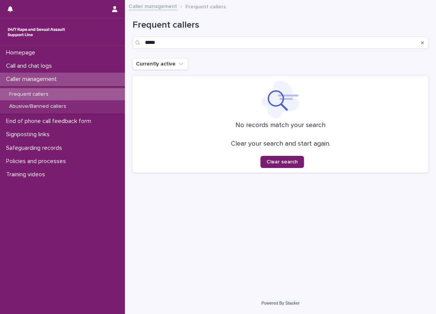
click at [84, 76] on div "Caller management" at bounding box center [62, 79] width 125 height 13
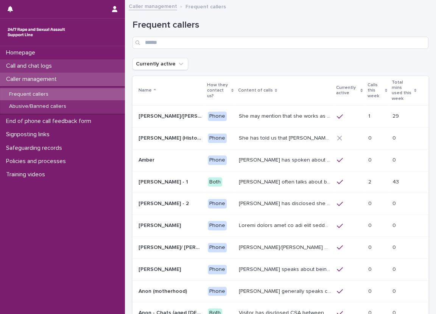
click at [81, 65] on div "Call and chat logs" at bounding box center [62, 65] width 125 height 13
